Goal: Task Accomplishment & Management: Use online tool/utility

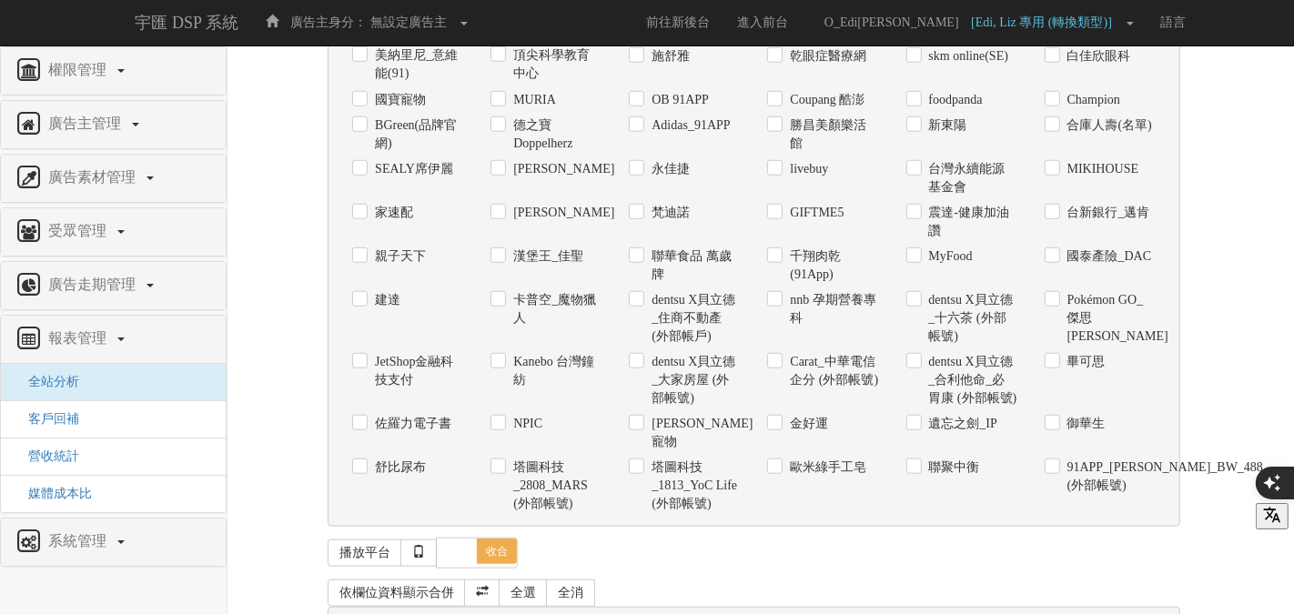
scroll to position [1329, 0]
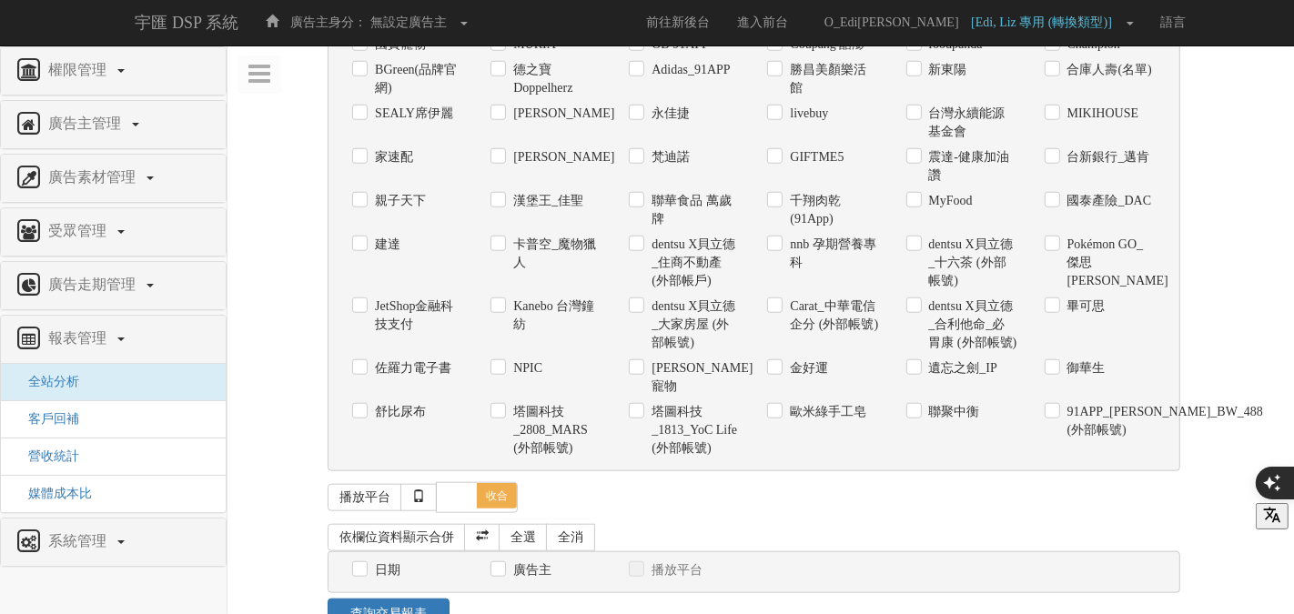
click at [510, 561] on label "廣告主" at bounding box center [530, 570] width 43 height 18
click at [502, 565] on input "廣告主" at bounding box center [496, 571] width 12 height 12
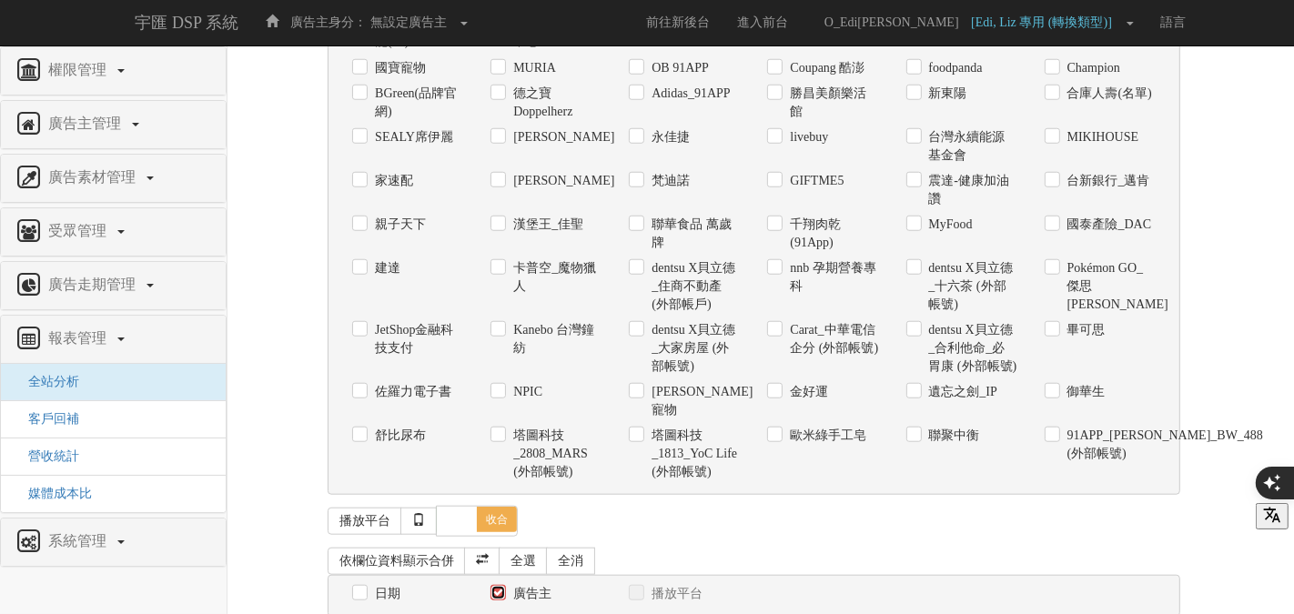
scroll to position [1305, 0]
click at [519, 576] on div "日期 廣告主 播放平台 日期呈現方式： 依日呈現 依周呈現 依月呈現" at bounding box center [754, 597] width 853 height 43
click at [518, 586] on label "廣告主" at bounding box center [530, 595] width 43 height 18
click at [502, 590] on input "廣告主" at bounding box center [496, 596] width 12 height 12
checkbox input "false"
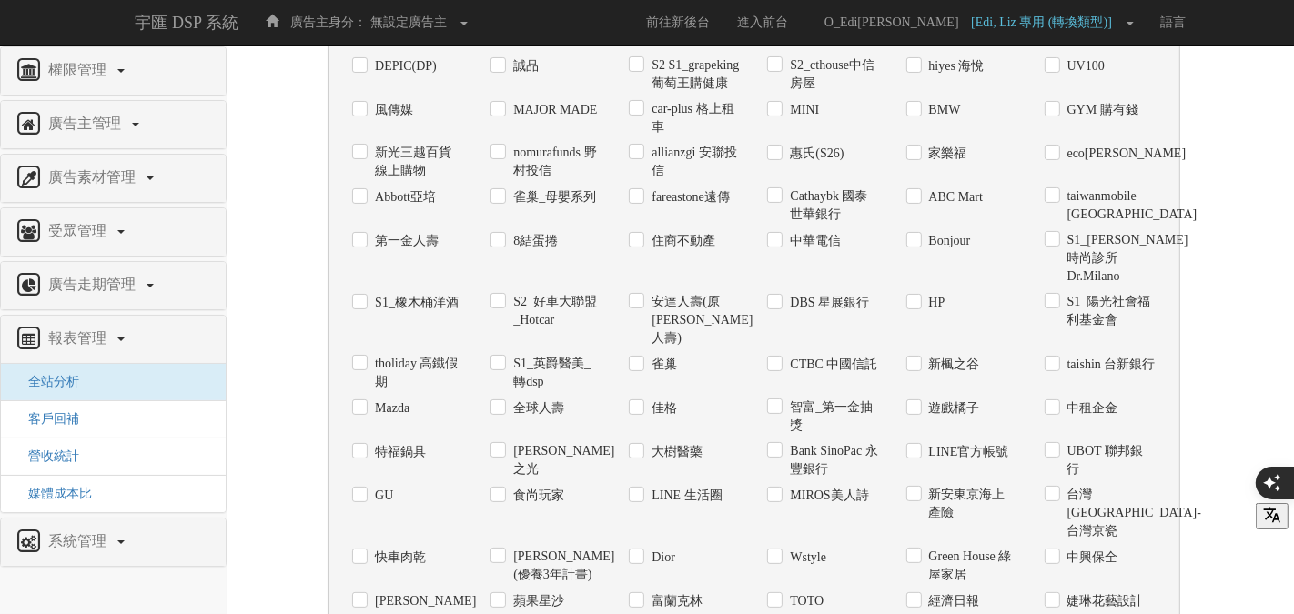
scroll to position [166, 0]
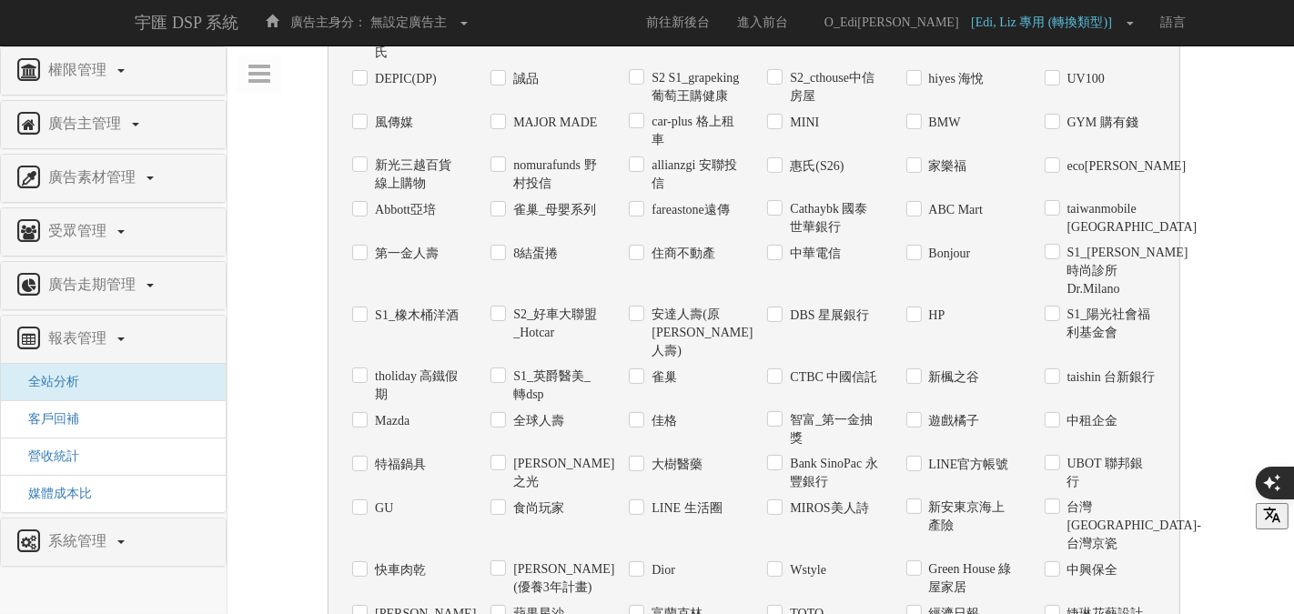
click at [522, 263] on label "8結蛋捲" at bounding box center [533, 254] width 49 height 18
click at [502, 259] on input "8結蛋捲" at bounding box center [496, 254] width 12 height 12
checkbox input "true"
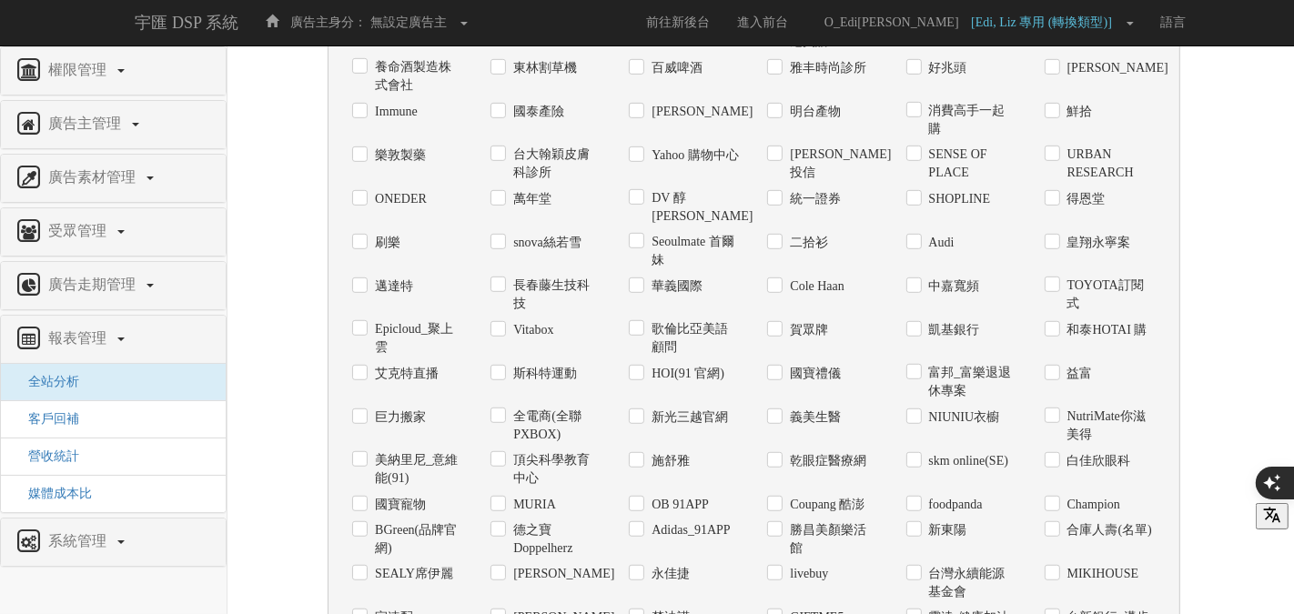
scroll to position [1329, 0]
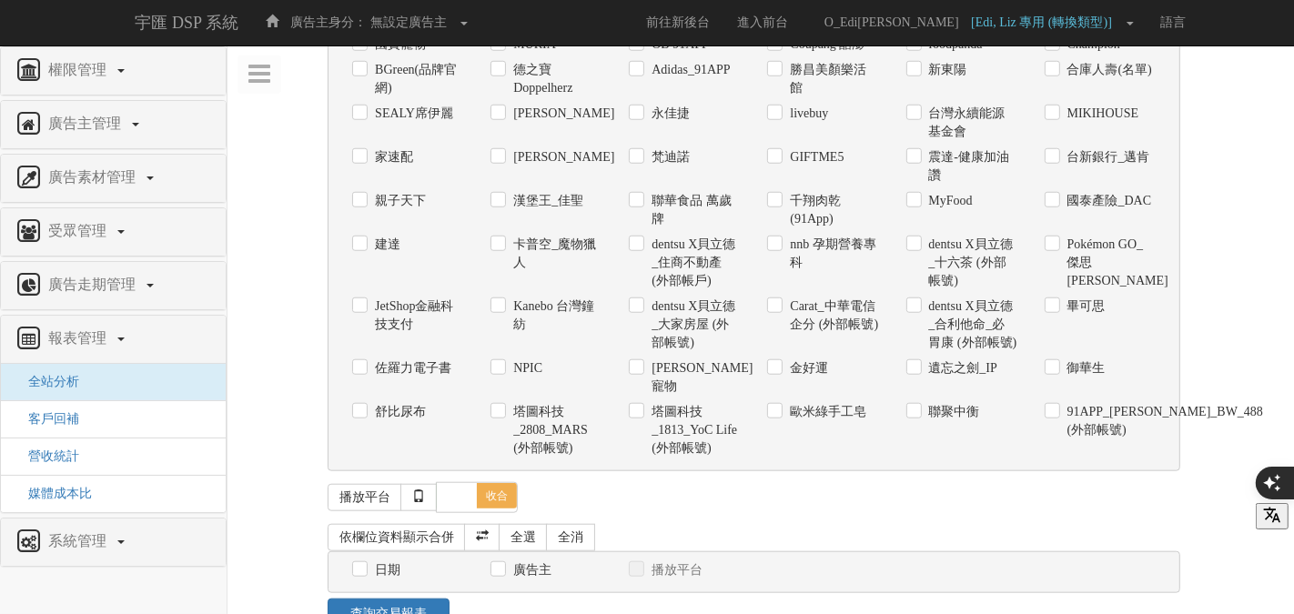
click at [376, 561] on label "日期" at bounding box center [385, 570] width 30 height 18
click at [364, 565] on input "日期" at bounding box center [358, 571] width 12 height 12
checkbox input "true"
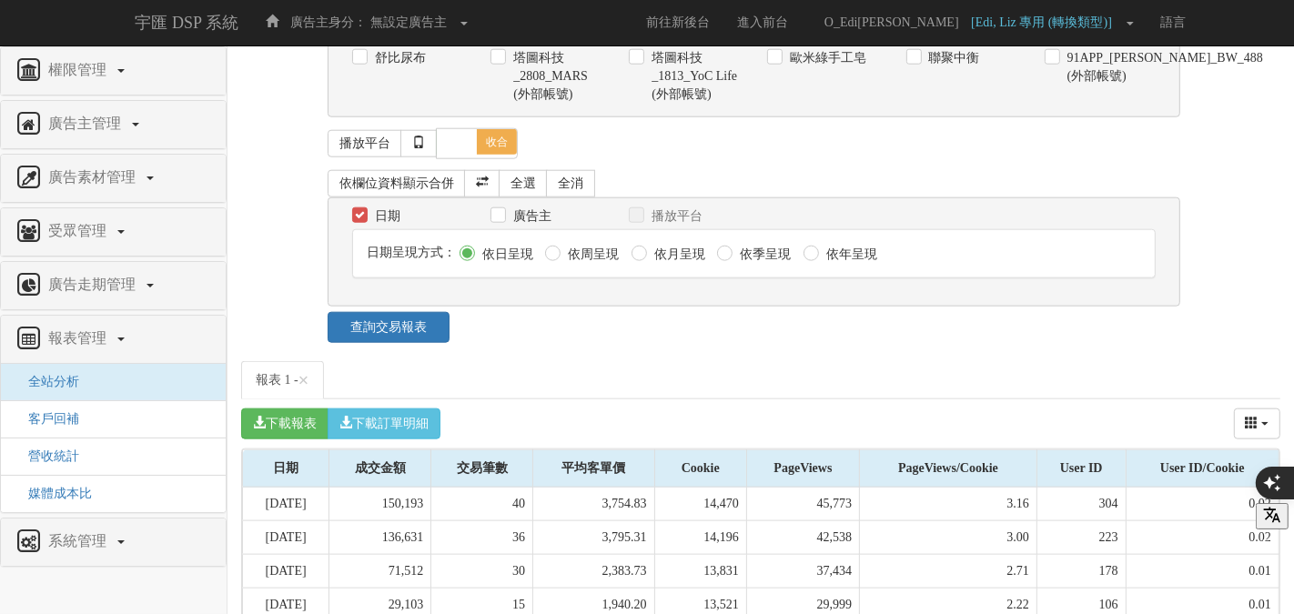
scroll to position [1794, 0]
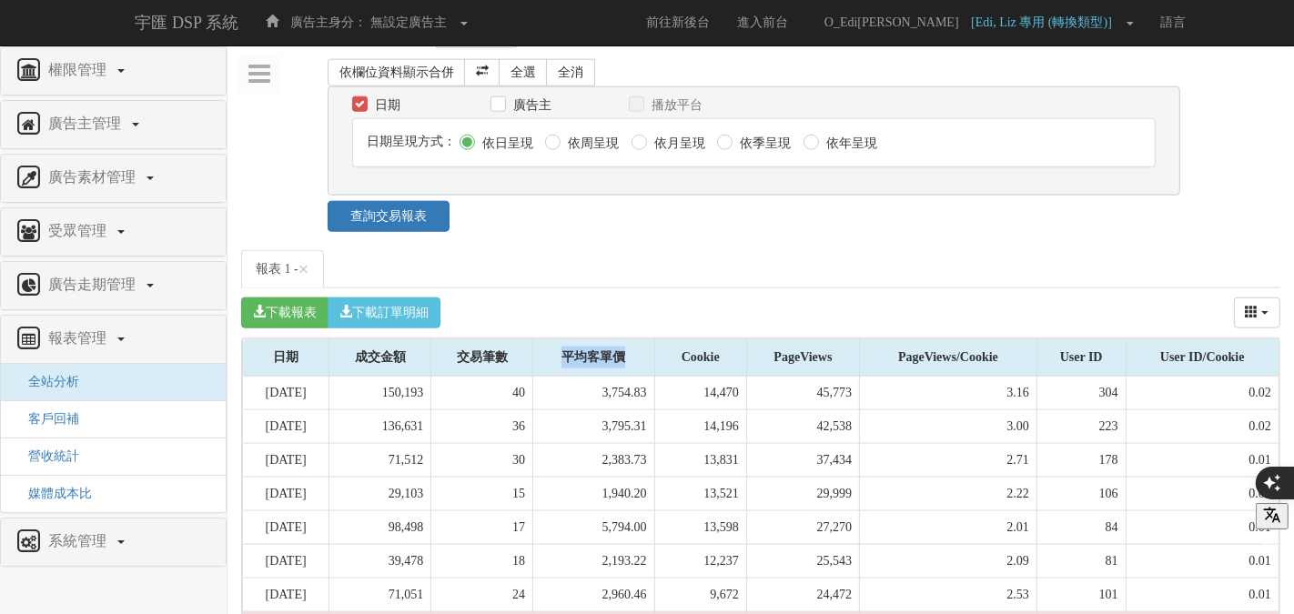
drag, startPoint x: 573, startPoint y: 308, endPoint x: 647, endPoint y: 308, distance: 73.7
click at [647, 339] on div "平均客單價" at bounding box center [593, 357] width 120 height 36
click at [676, 339] on div "Cookie" at bounding box center [700, 357] width 91 height 36
drag, startPoint x: 478, startPoint y: 308, endPoint x: 533, endPoint y: 308, distance: 55.5
click at [531, 339] on div "交易筆數" at bounding box center [481, 357] width 101 height 36
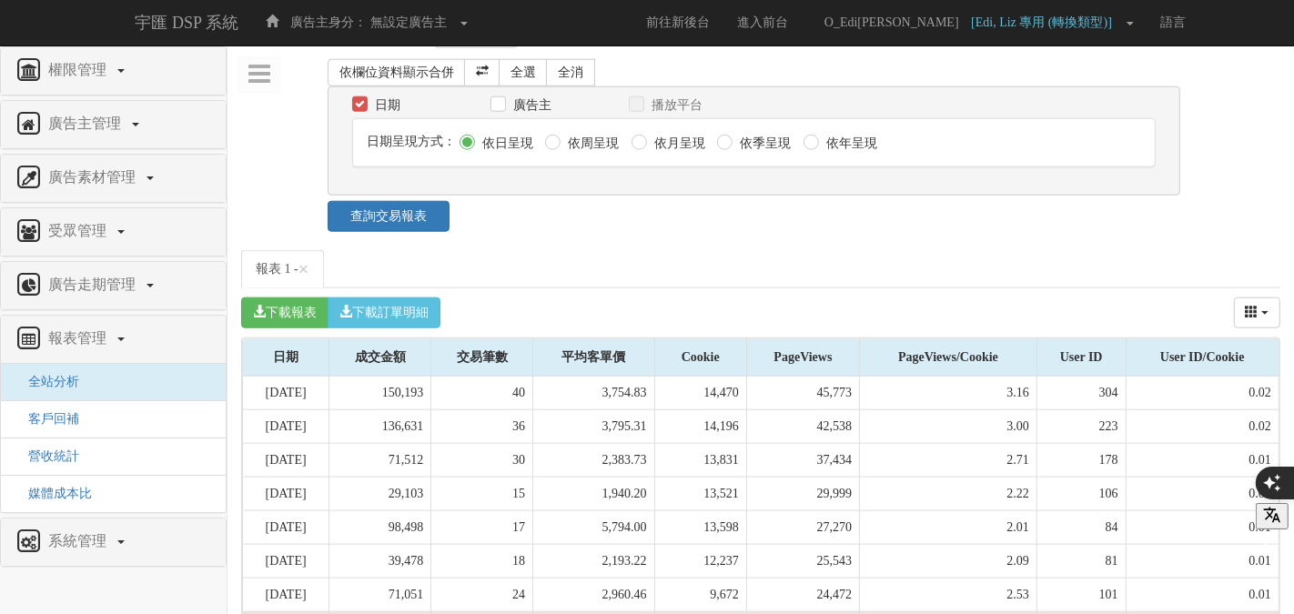
click at [703, 339] on div "Cookie" at bounding box center [700, 357] width 91 height 36
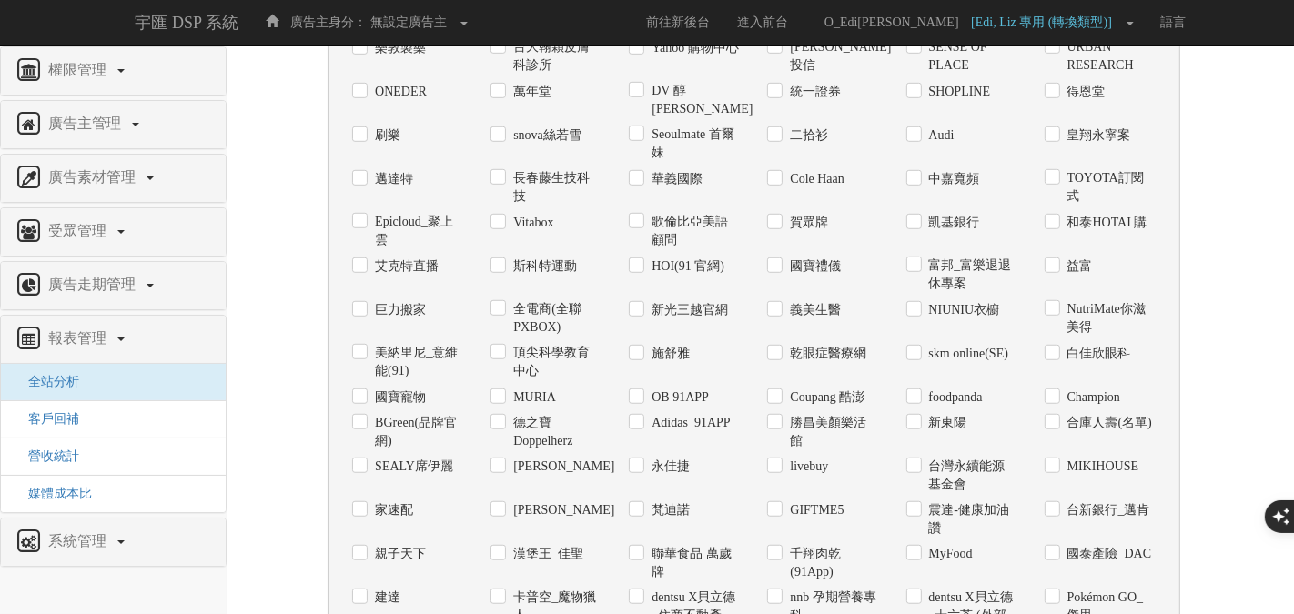
scroll to position [1329, 0]
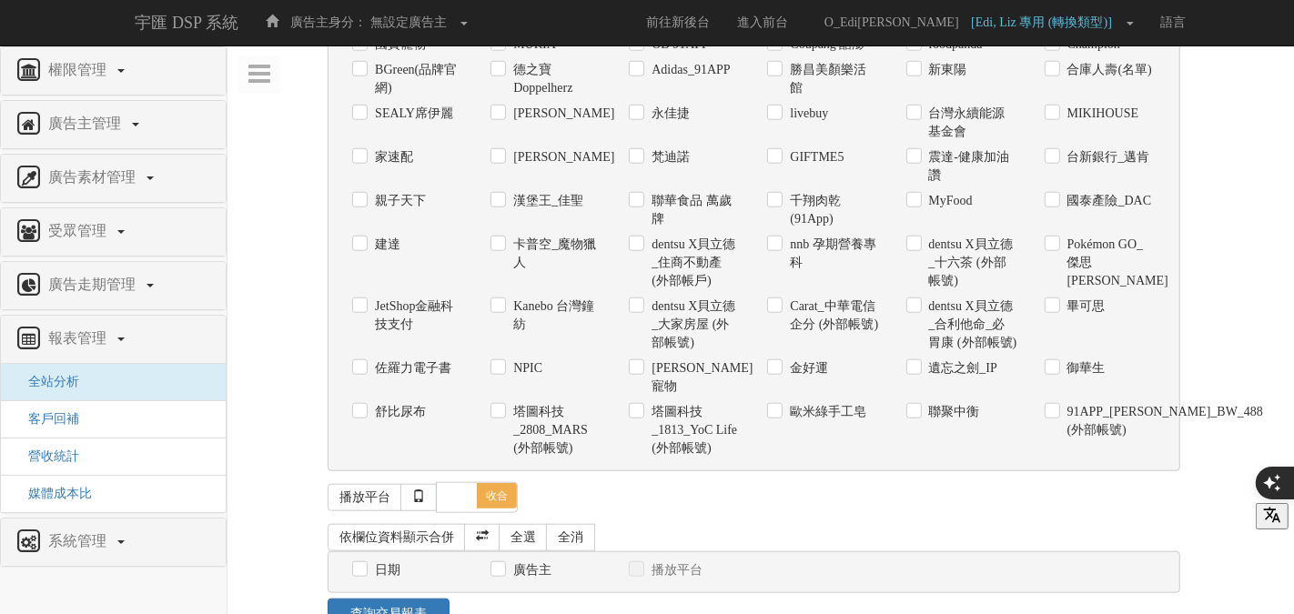
click at [379, 561] on label "日期" at bounding box center [385, 570] width 30 height 18
click at [364, 565] on input "日期" at bounding box center [358, 571] width 12 height 12
checkbox input "true"
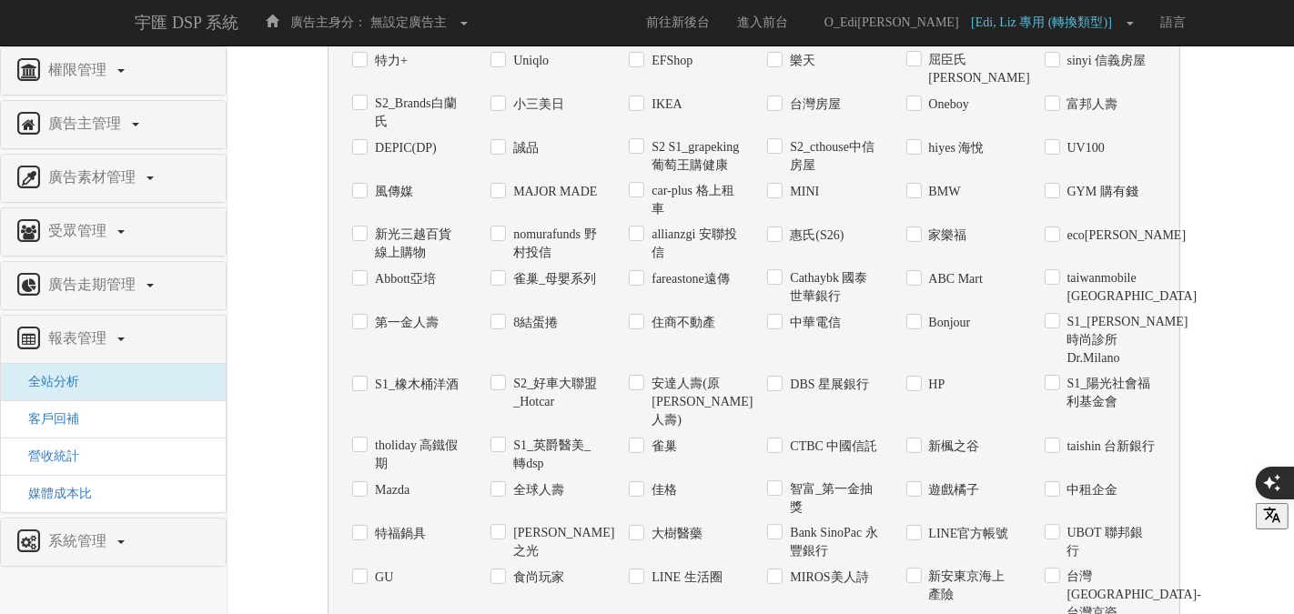
scroll to position [0, 0]
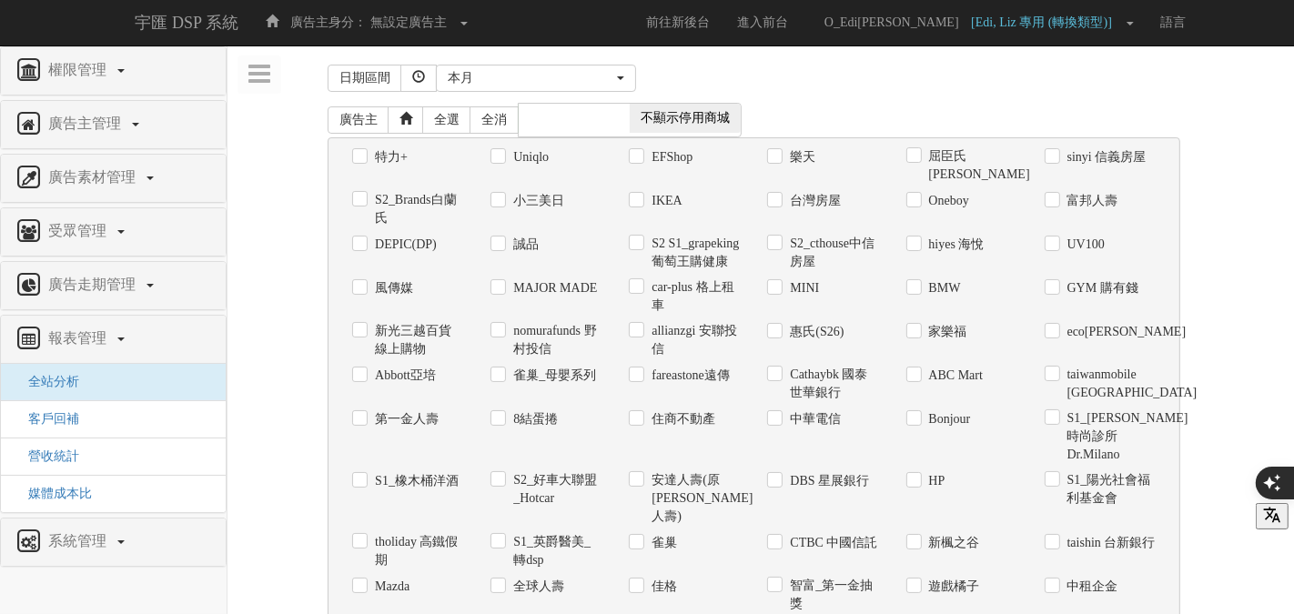
click at [525, 240] on label "誠品" at bounding box center [524, 245] width 30 height 18
click at [502, 240] on input "誠品" at bounding box center [496, 244] width 12 height 12
checkbox input "true"
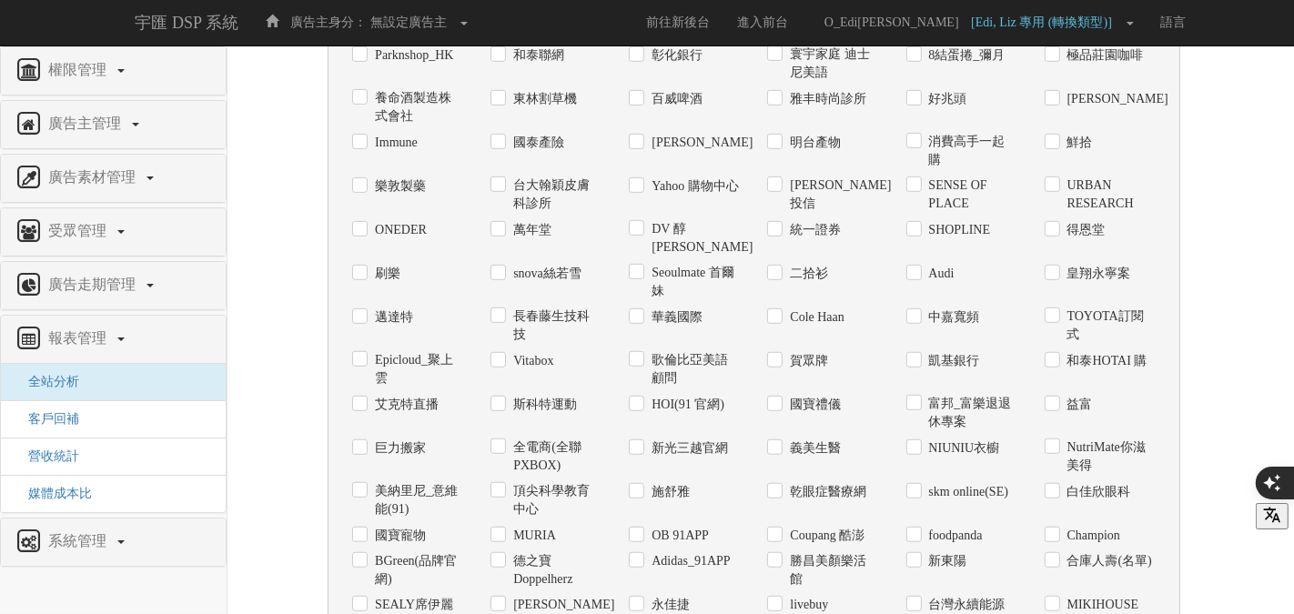
scroll to position [1449, 0]
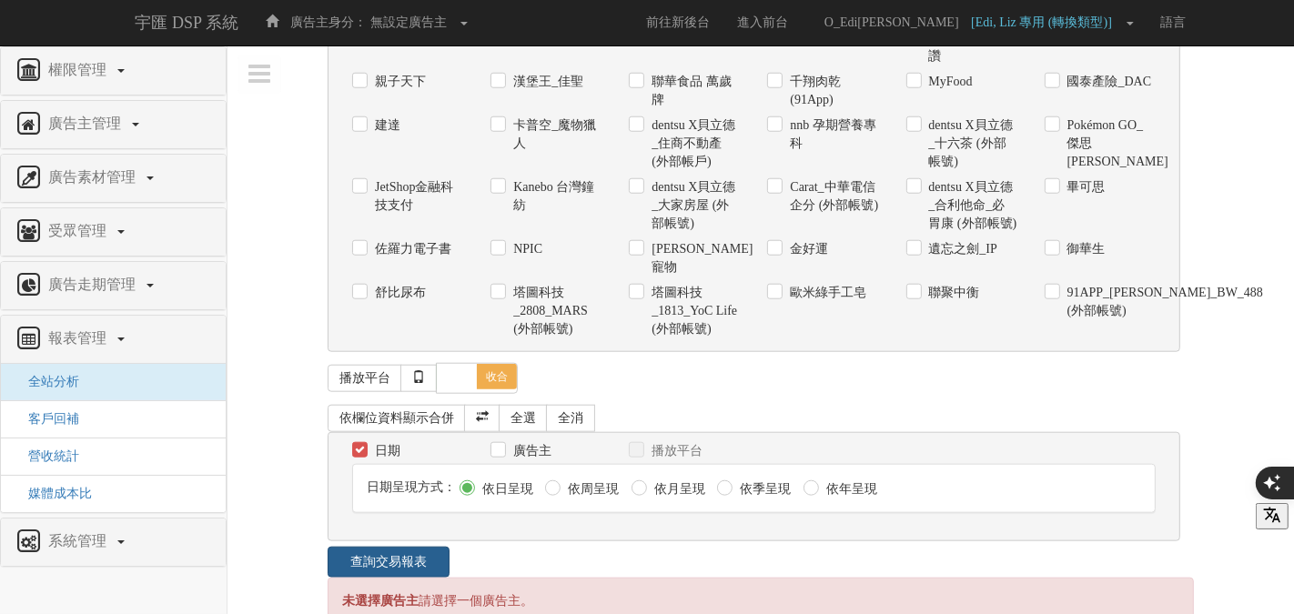
click at [388, 547] on link "查詢交易報表" at bounding box center [389, 562] width 122 height 31
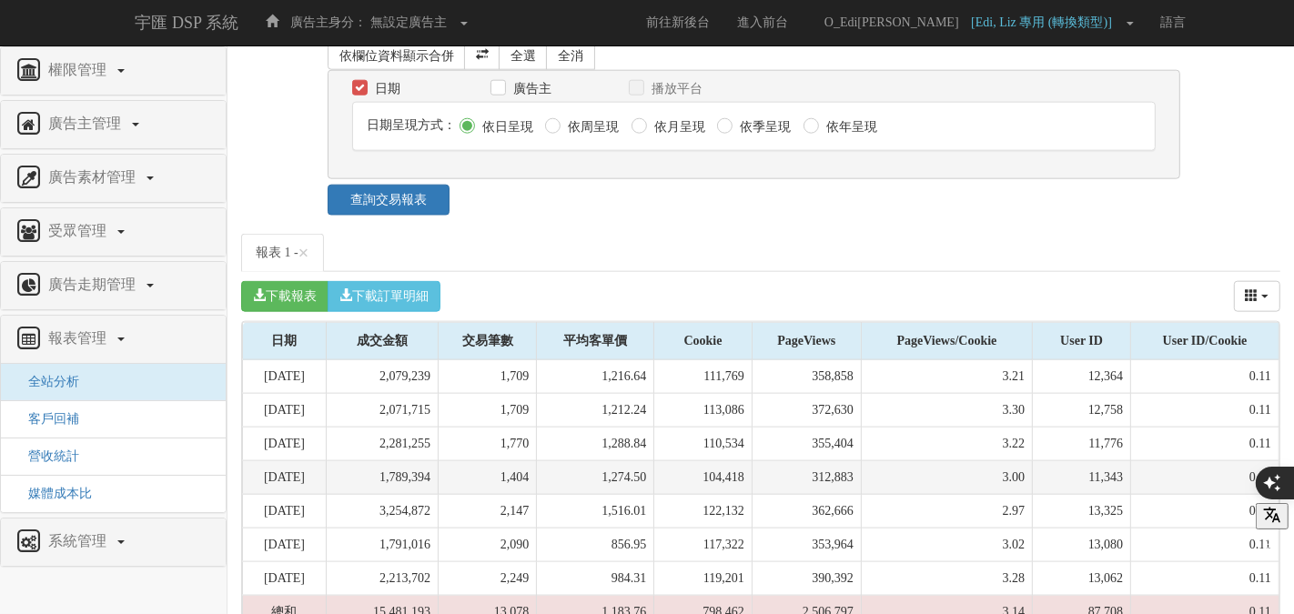
scroll to position [1809, 0]
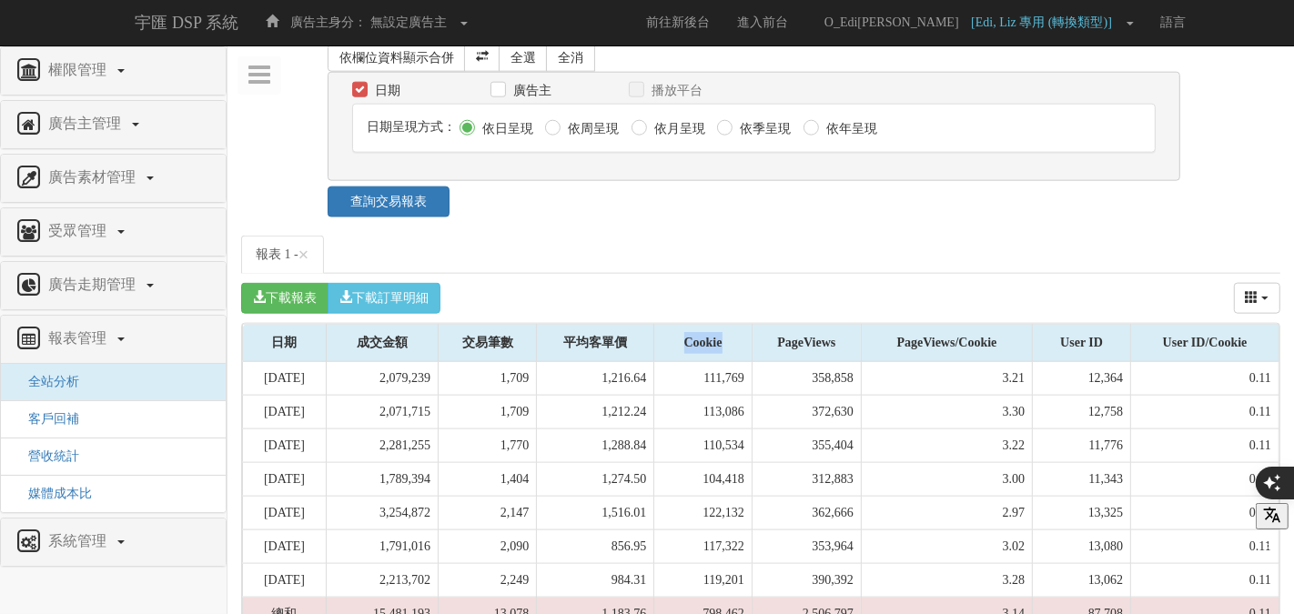
drag, startPoint x: 689, startPoint y: 292, endPoint x: 744, endPoint y: 289, distance: 55.6
click at [743, 325] on div "Cookie" at bounding box center [702, 343] width 96 height 36
click at [744, 325] on div "Cookie" at bounding box center [702, 343] width 96 height 36
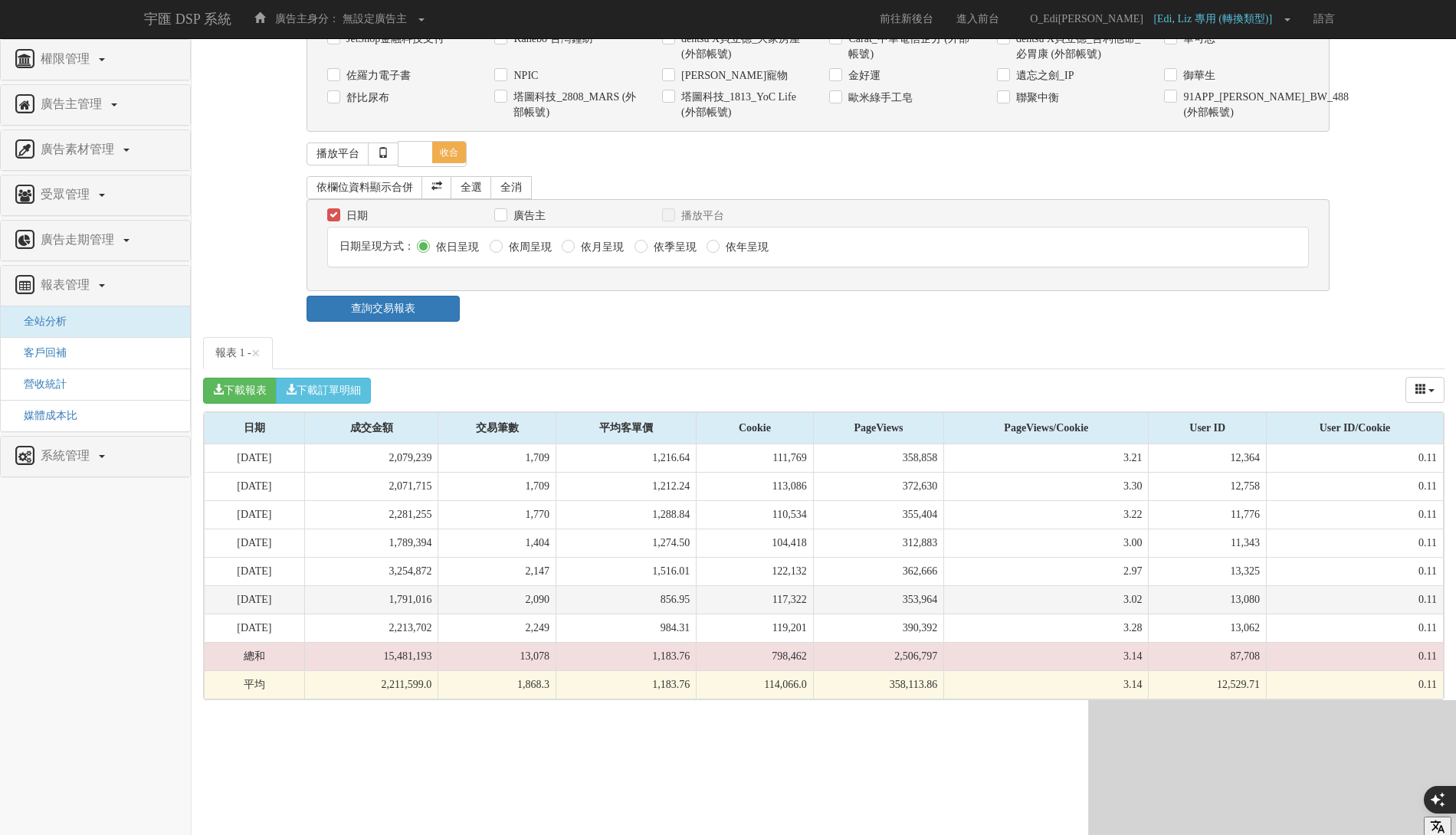
scroll to position [879, 0]
